Goal: Navigation & Orientation: Understand site structure

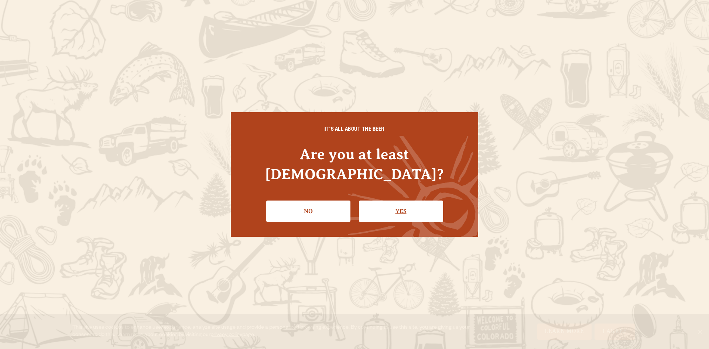
click at [394, 201] on link "Yes" at bounding box center [401, 211] width 84 height 21
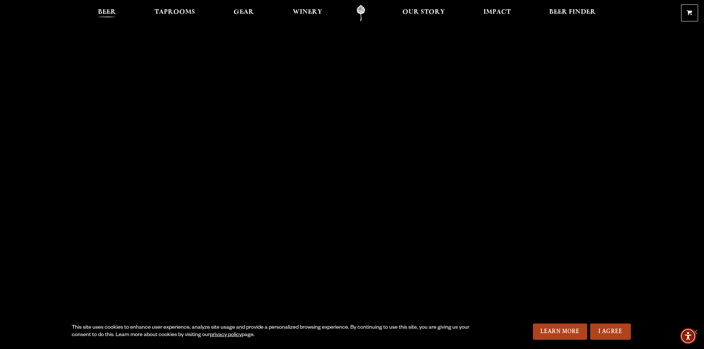
click at [100, 11] on span "Beer" at bounding box center [107, 12] width 18 height 6
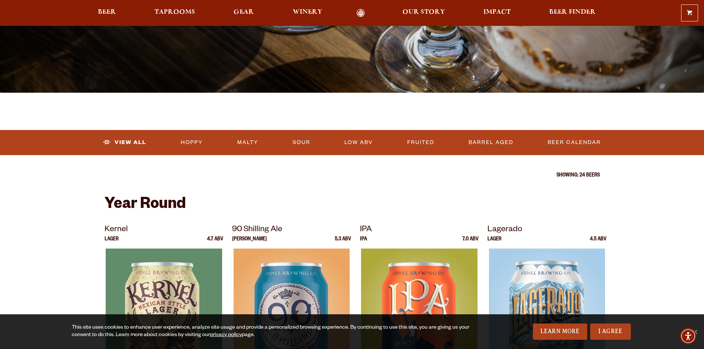
scroll to position [148, 0]
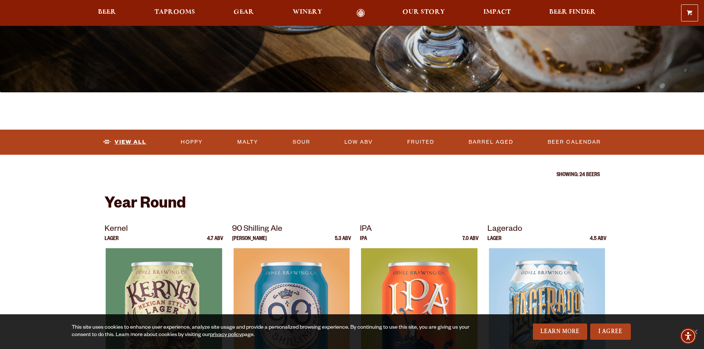
click at [120, 140] on link "View All" at bounding box center [124, 142] width 49 height 17
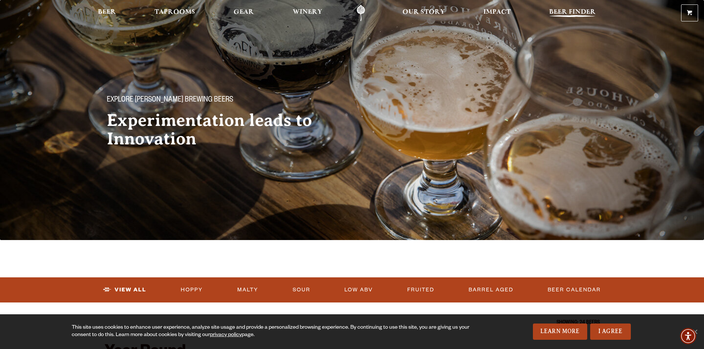
click at [561, 11] on span "Beer Finder" at bounding box center [572, 12] width 47 height 6
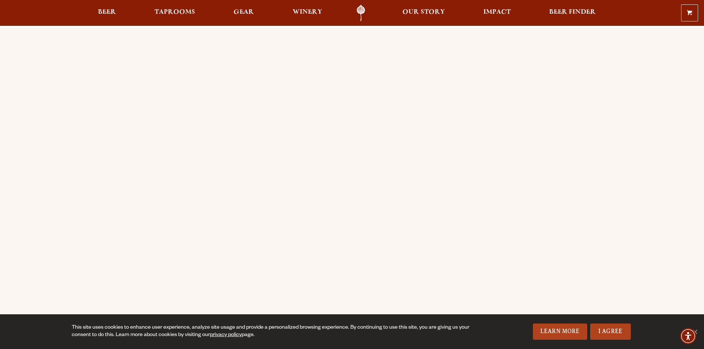
click at [85, 193] on div "Order Online Order Odell beer or OBC Wine online for delivery or pick-up from a…" at bounding box center [352, 293] width 704 height 530
click at [412, 15] on span "Our Story" at bounding box center [423, 12] width 42 height 6
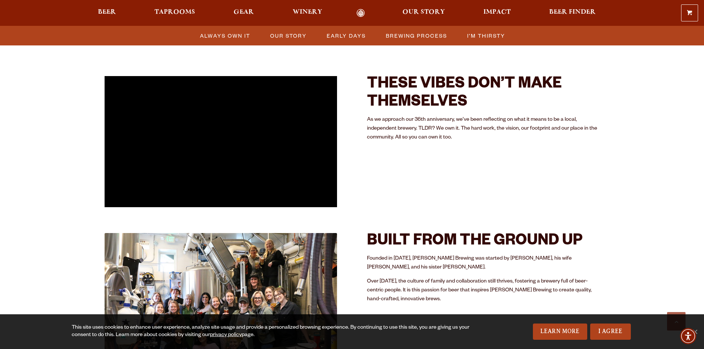
scroll to position [296, 0]
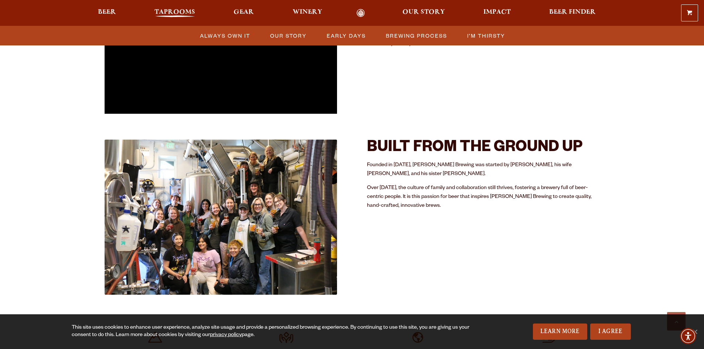
click at [200, 13] on link "Taprooms" at bounding box center [175, 13] width 50 height 8
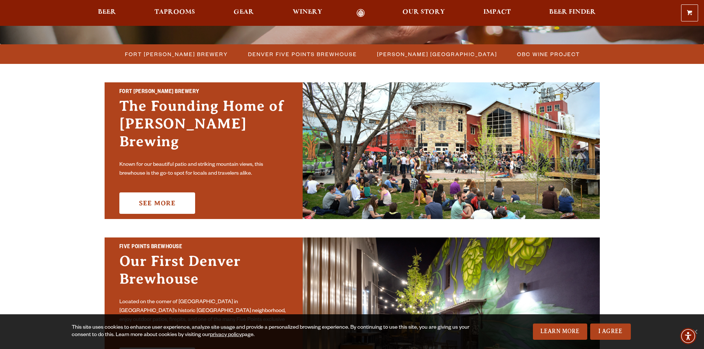
scroll to position [148, 0]
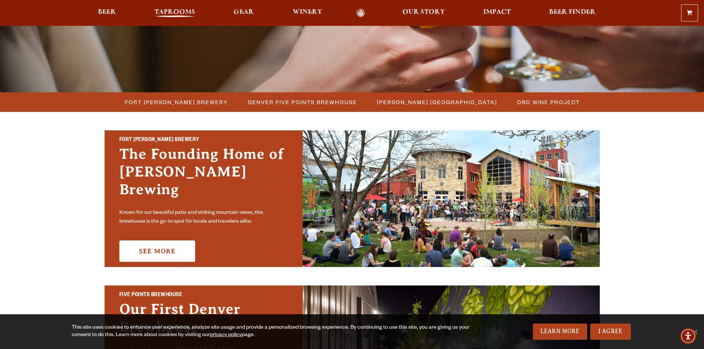
click at [186, 11] on span "Taprooms" at bounding box center [174, 12] width 41 height 6
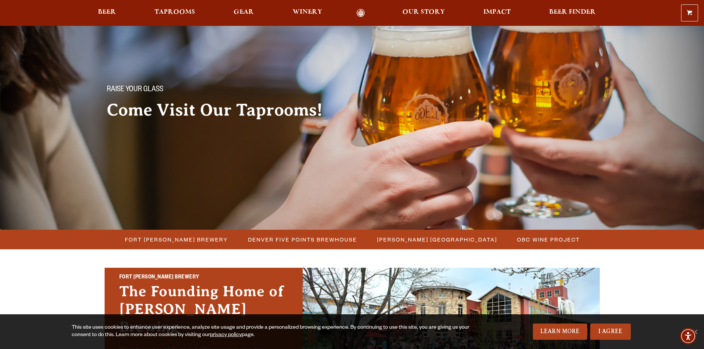
scroll to position [0, 0]
